Goal: Task Accomplishment & Management: Use online tool/utility

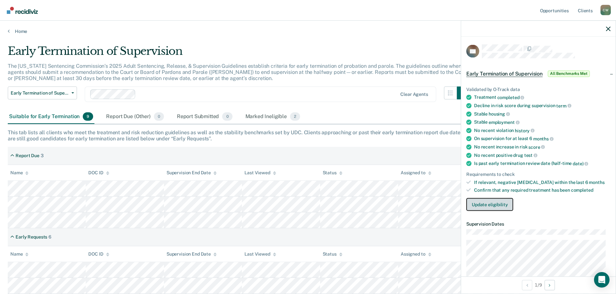
click at [496, 205] on button "Update eligibility" at bounding box center [489, 204] width 47 height 13
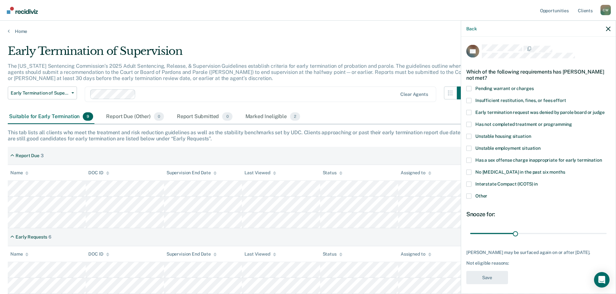
click at [470, 184] on span at bounding box center [468, 184] width 5 height 5
click at [537, 182] on input "Interstate Compact (ICOTS) in" at bounding box center [537, 182] width 0 height 0
drag, startPoint x: 517, startPoint y: 234, endPoint x: 634, endPoint y: 234, distance: 117.6
type input "90"
click at [606, 234] on input "range" at bounding box center [538, 233] width 136 height 11
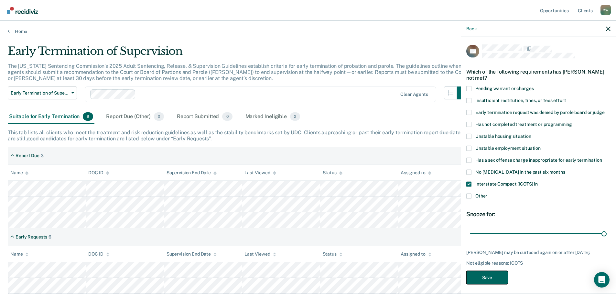
click at [495, 283] on button "Save" at bounding box center [487, 277] width 42 height 13
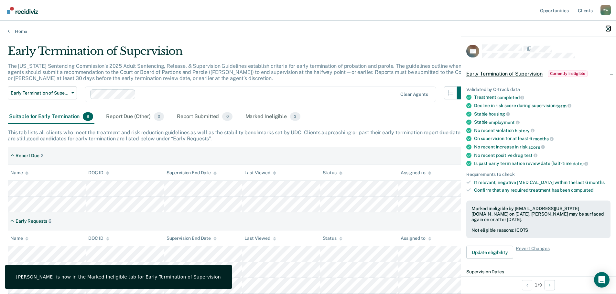
click at [606, 28] on icon "button" at bounding box center [608, 28] width 5 height 5
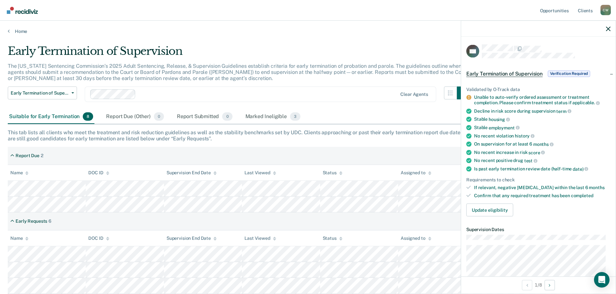
click at [505, 71] on span "Early Termination of Supervision" at bounding box center [504, 73] width 76 height 6
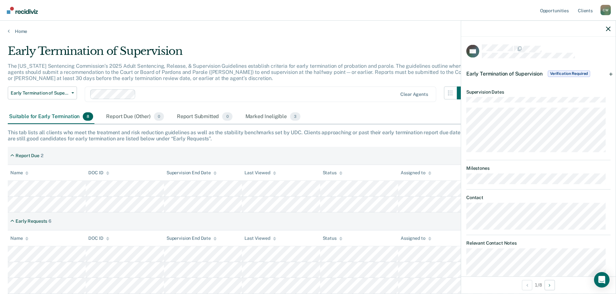
click at [505, 71] on span "Early Termination of Supervision" at bounding box center [504, 73] width 76 height 6
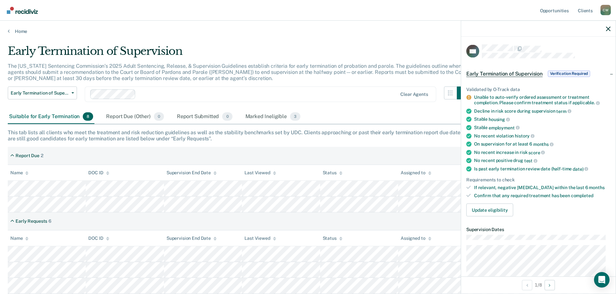
click at [505, 71] on span "Early Termination of Supervision" at bounding box center [504, 73] width 76 height 6
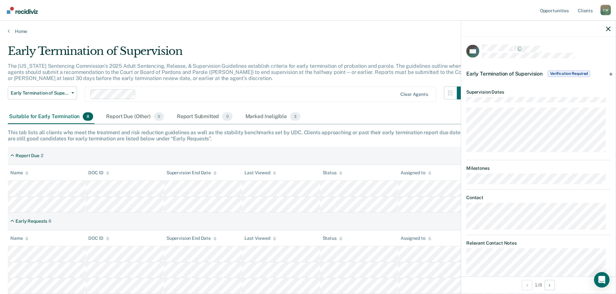
click at [506, 75] on span "Early Termination of Supervision" at bounding box center [504, 73] width 76 height 6
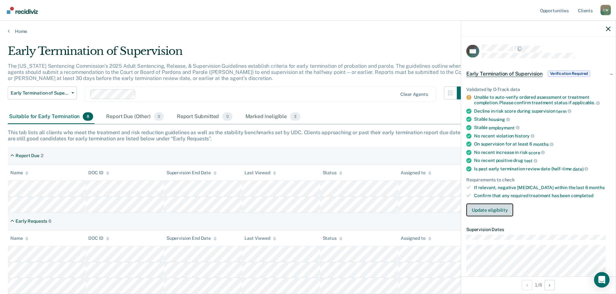
click at [497, 210] on button "Update eligibility" at bounding box center [489, 210] width 47 height 13
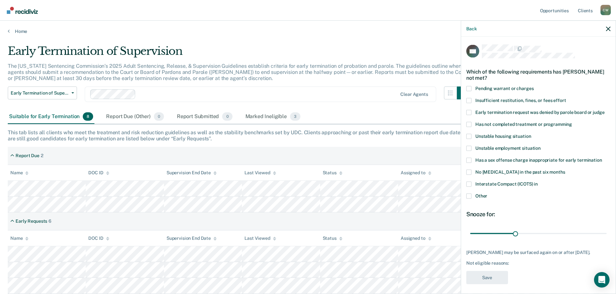
click at [469, 194] on span at bounding box center [468, 196] width 5 height 5
click at [487, 194] on input "Other" at bounding box center [487, 194] width 0 height 0
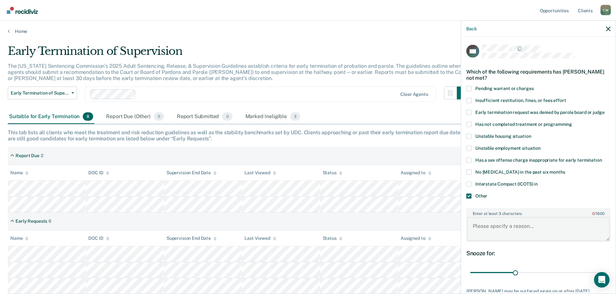
click at [531, 229] on textarea "Enter at least 3 characters 0 / 1600" at bounding box center [538, 229] width 143 height 24
type textarea "Death Report sent to courts."
drag, startPoint x: 515, startPoint y: 272, endPoint x: 606, endPoint y: 270, distance: 91.5
type input "90"
click at [606, 270] on input "range" at bounding box center [538, 272] width 136 height 11
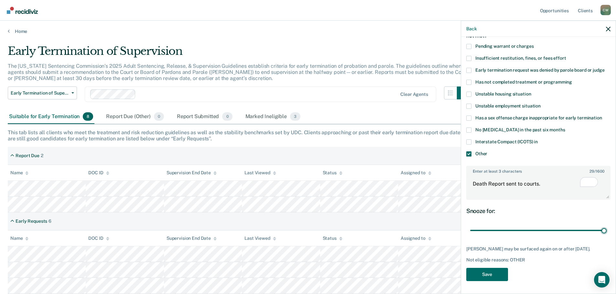
scroll to position [47, 0]
click at [489, 268] on button "Save" at bounding box center [487, 274] width 42 height 13
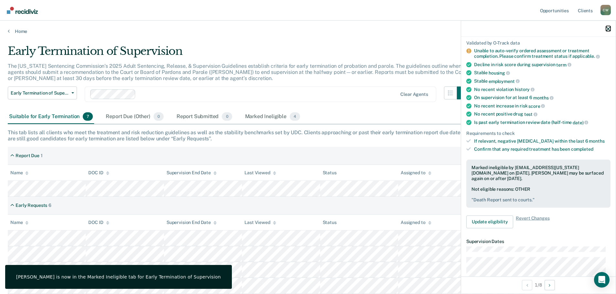
click at [607, 28] on icon "button" at bounding box center [608, 28] width 5 height 5
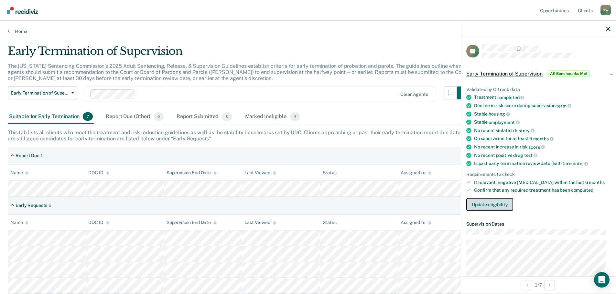
click at [491, 198] on button "Update eligibility" at bounding box center [489, 204] width 47 height 13
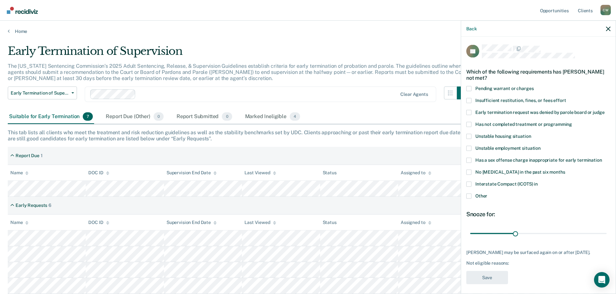
click at [470, 198] on span at bounding box center [468, 196] width 5 height 5
click at [487, 194] on input "Other" at bounding box center [487, 194] width 0 height 0
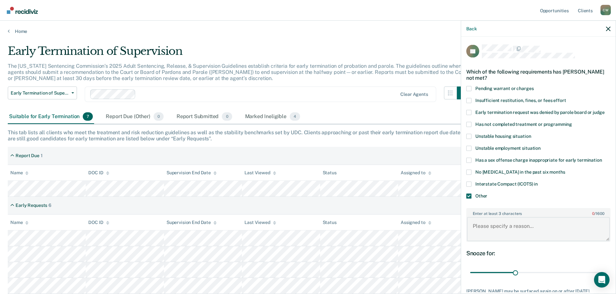
click at [493, 227] on textarea "Enter at least 3 characters 0 / 1600" at bounding box center [538, 229] width 143 height 24
type textarea "n"
click at [474, 226] on textarea "needs to complete Community Service." at bounding box center [538, 229] width 143 height 24
click at [503, 230] on textarea "Needs to complete Community Service." at bounding box center [538, 229] width 143 height 24
type textarea "Needs to complete Community Service."
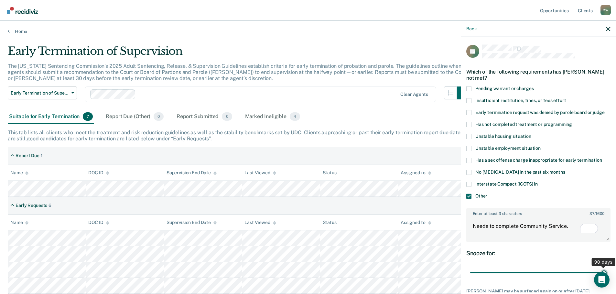
drag, startPoint x: 514, startPoint y: 271, endPoint x: 630, endPoint y: 269, distance: 116.0
type input "90"
click at [606, 269] on input "range" at bounding box center [538, 272] width 136 height 11
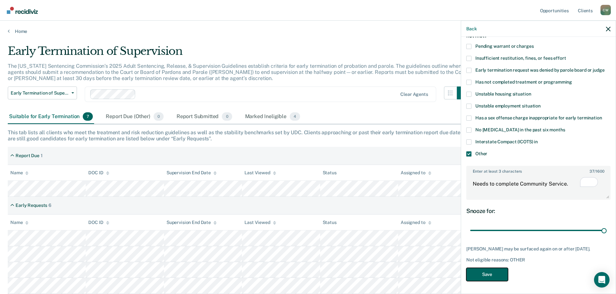
click at [500, 268] on button "Save" at bounding box center [487, 274] width 42 height 13
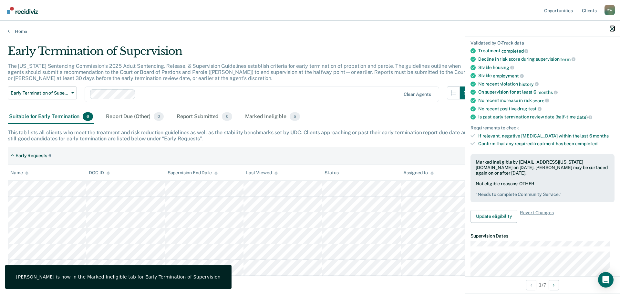
click at [612, 28] on icon "button" at bounding box center [612, 28] width 5 height 5
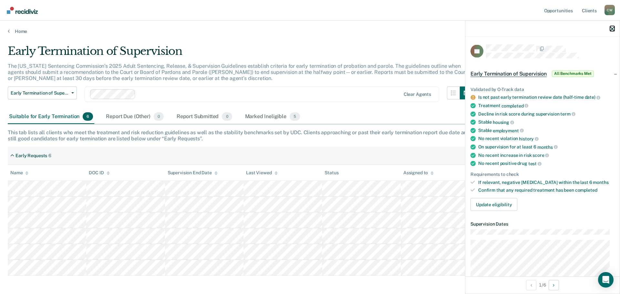
click at [610, 28] on icon "button" at bounding box center [612, 28] width 5 height 5
click at [609, 28] on div at bounding box center [543, 29] width 154 height 16
click at [611, 28] on icon "button" at bounding box center [612, 28] width 5 height 5
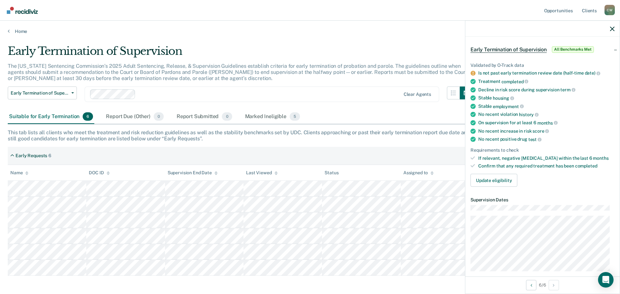
scroll to position [0, 0]
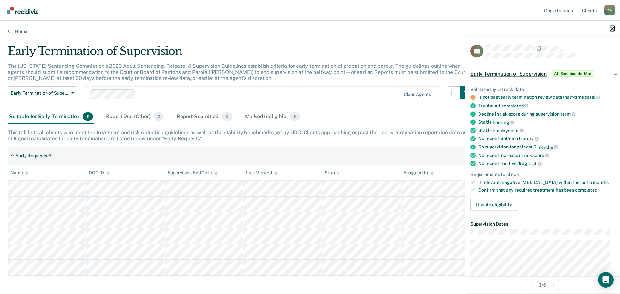
click at [613, 30] on icon "button" at bounding box center [612, 28] width 5 height 5
